Goal: Check status: Check status

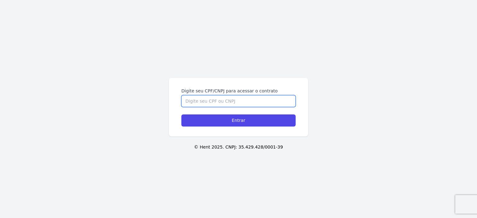
click at [202, 105] on input "Digite seu CPF/CNPJ para acessar o contrato" at bounding box center [238, 101] width 114 height 12
type input "13632933707"
click at [181, 115] on input "Entrar" at bounding box center [238, 121] width 114 height 12
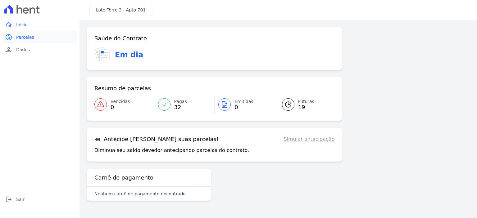
click at [31, 38] on span "Parcelas" at bounding box center [25, 37] width 18 height 6
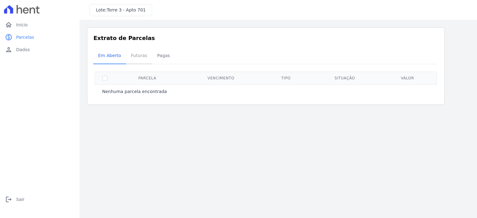
click at [139, 59] on span "Futuras" at bounding box center [139, 55] width 24 height 12
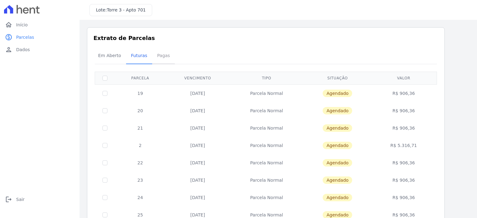
click at [162, 56] on span "Pagas" at bounding box center [163, 55] width 20 height 12
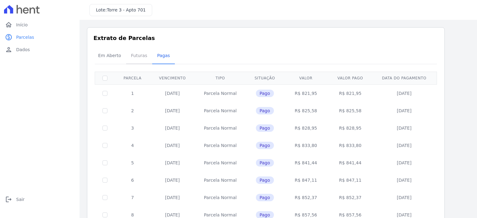
click at [137, 58] on span "Futuras" at bounding box center [139, 55] width 24 height 12
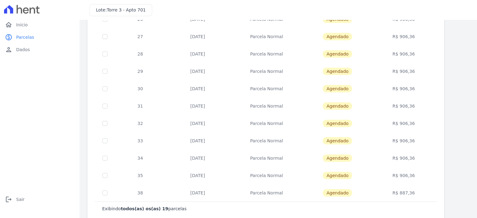
scroll to position [224, 0]
